Goal: Check status

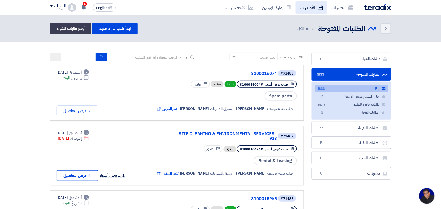
scroll to position [2, 0]
click at [142, 59] on input at bounding box center [143, 57] width 73 height 8
click at [145, 55] on input at bounding box center [143, 57] width 73 height 8
click at [230, 94] on div "Spare parts" at bounding box center [226, 96] width 143 height 10
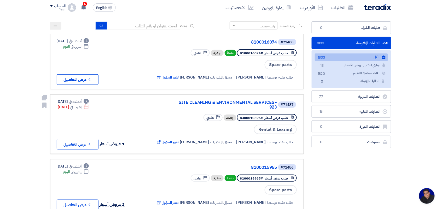
scroll to position [0, 0]
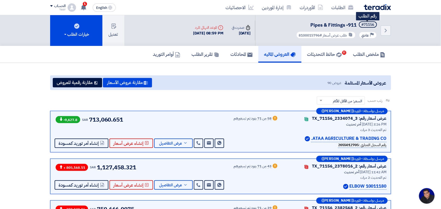
click at [382, 24] on div "Back #71156 Pipes & Fittings -911 رقم الطلب Priority عادي طلب عرض أسعار #810001…" at bounding box center [323, 30] width 136 height 31
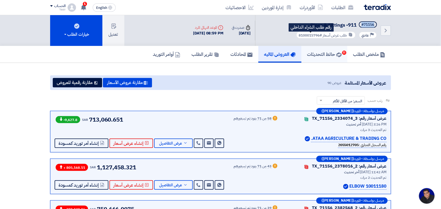
drag, startPoint x: 299, startPoint y: 35, endPoint x: 310, endPoint y: 60, distance: 28.0
click at [320, 35] on span "#8100015796" at bounding box center [310, 35] width 23 height 5
copy span "8100015796"
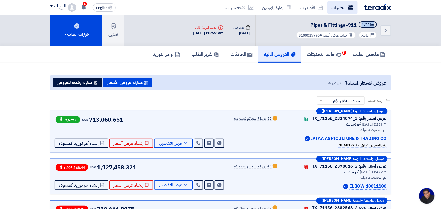
click at [332, 8] on link "الطلبات" at bounding box center [343, 7] width 30 height 12
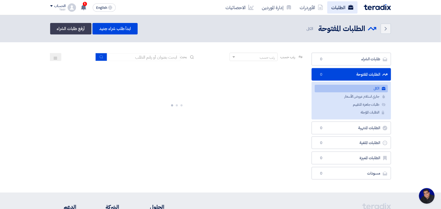
click at [333, 8] on link "الطلبات" at bounding box center [343, 7] width 30 height 12
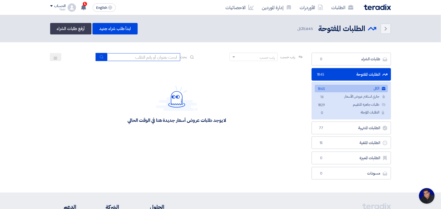
click at [153, 56] on input at bounding box center [143, 57] width 73 height 8
paste input "8100015796"
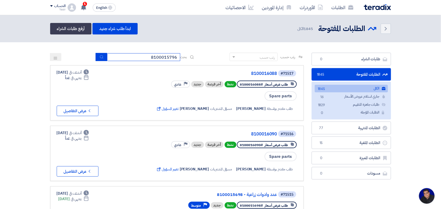
type input "8100015796"
click at [102, 57] on button "submit" at bounding box center [102, 57] width 12 height 8
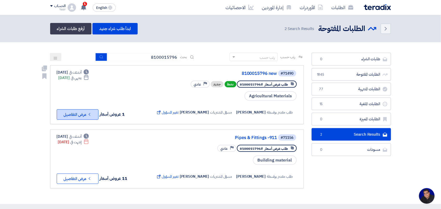
click at [86, 114] on button "Check details عرض التفاصيل" at bounding box center [78, 115] width 42 height 10
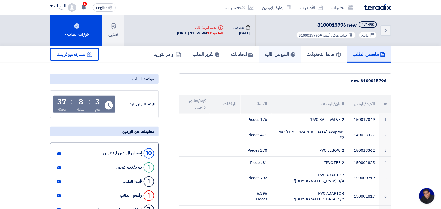
click at [273, 51] on h5 "العروض الماليه" at bounding box center [280, 54] width 31 height 6
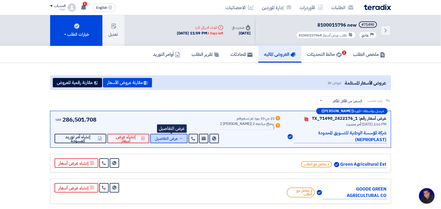
click at [173, 137] on span "عرض التفاصيل" at bounding box center [166, 139] width 23 height 4
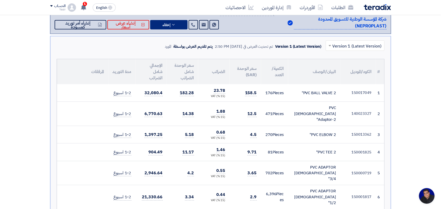
scroll to position [65, 0]
